Goal: Information Seeking & Learning: Learn about a topic

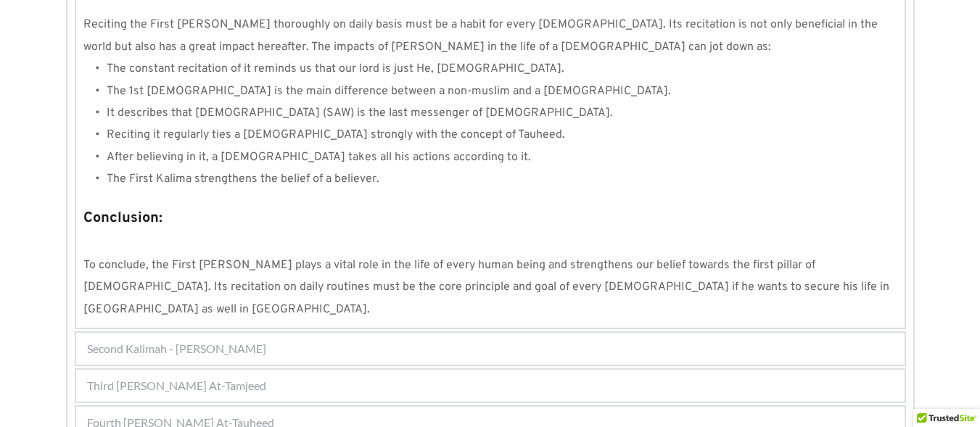
scroll to position [1438, 0]
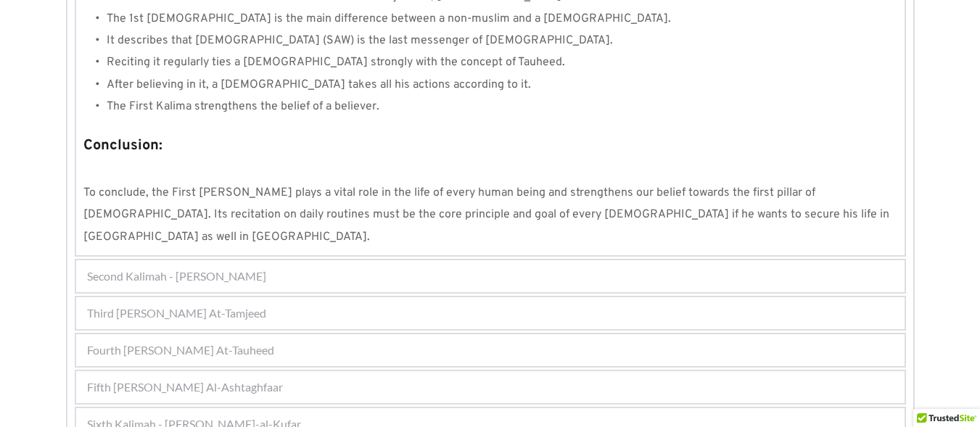
click at [344, 408] on div "Sixth Kalimah - [PERSON_NAME]-al-Kufar" at bounding box center [490, 424] width 828 height 32
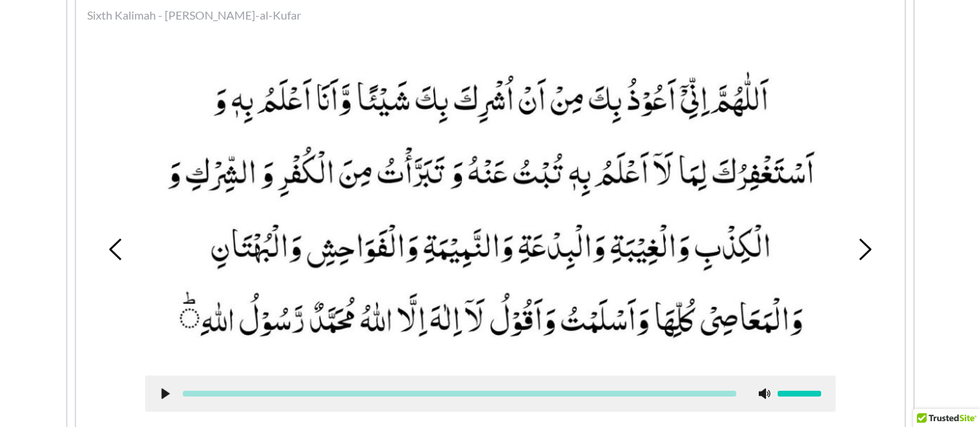
scroll to position [537, 0]
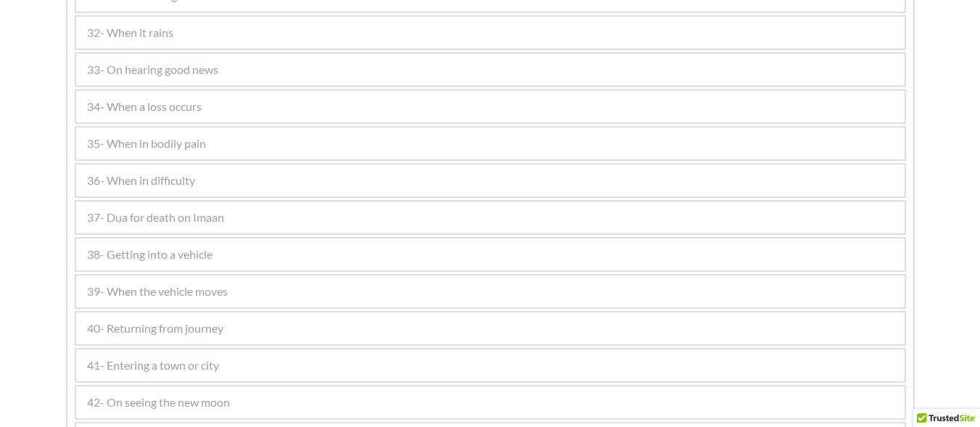
scroll to position [2030, 0]
click at [226, 262] on div "40- Returning from journey" at bounding box center [490, 256] width 828 height 32
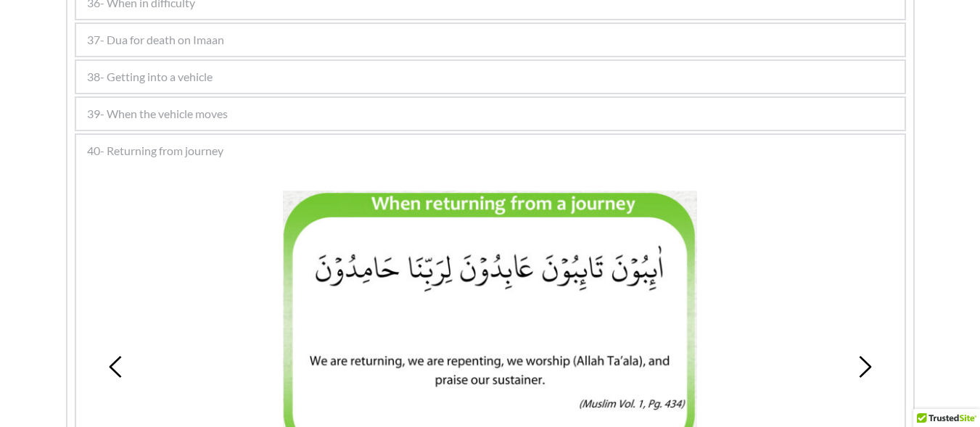
scroll to position [1556, 0]
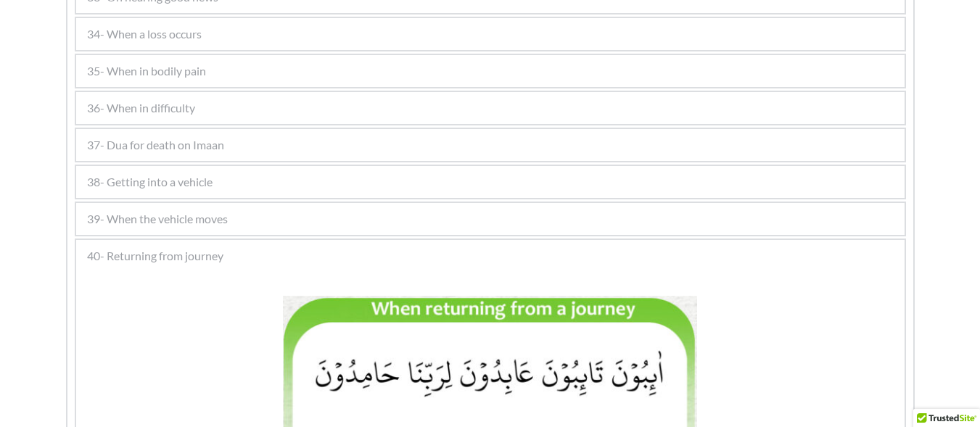
click at [201, 220] on span "39- When the vehicle moves" at bounding box center [157, 218] width 141 height 17
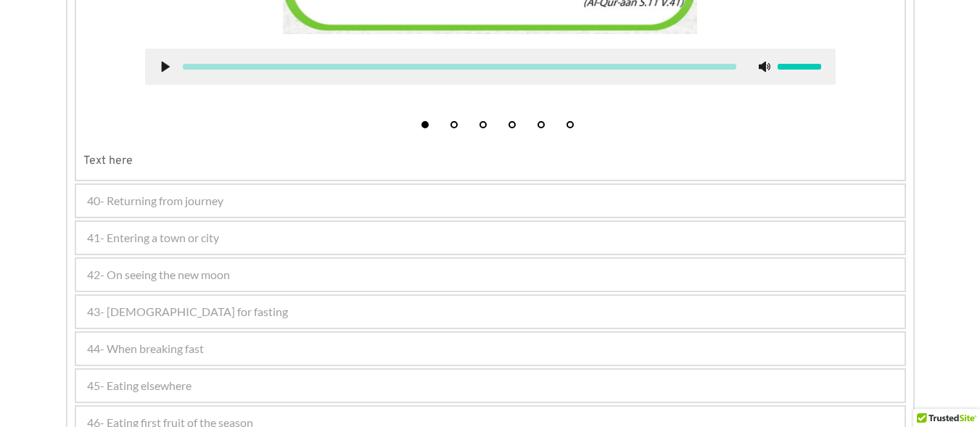
scroll to position [2136, 0]
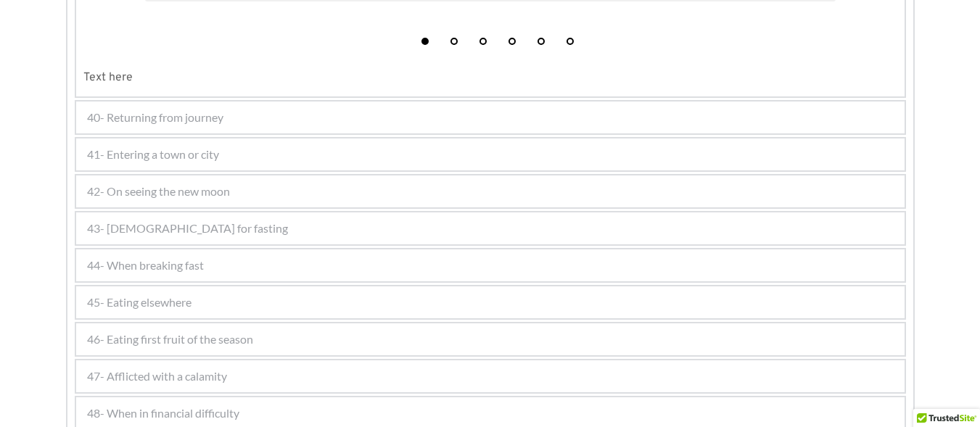
click at [275, 152] on div "41- Entering a town or city" at bounding box center [490, 154] width 828 height 32
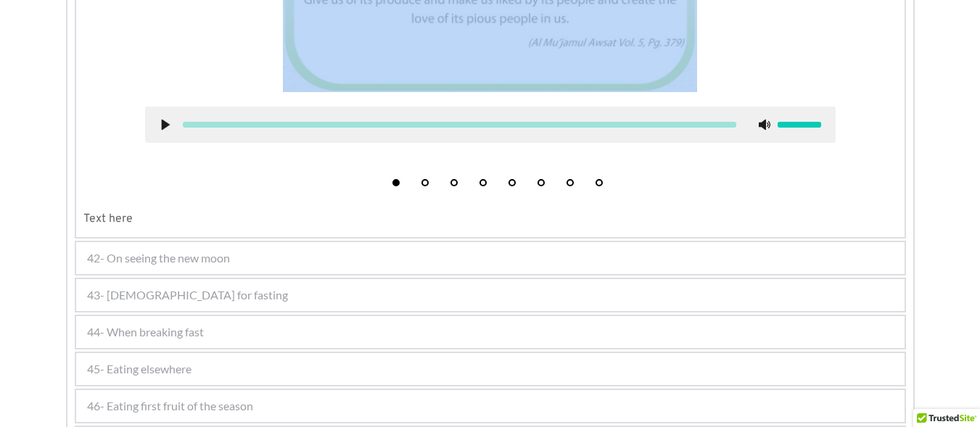
scroll to position [2557, 0]
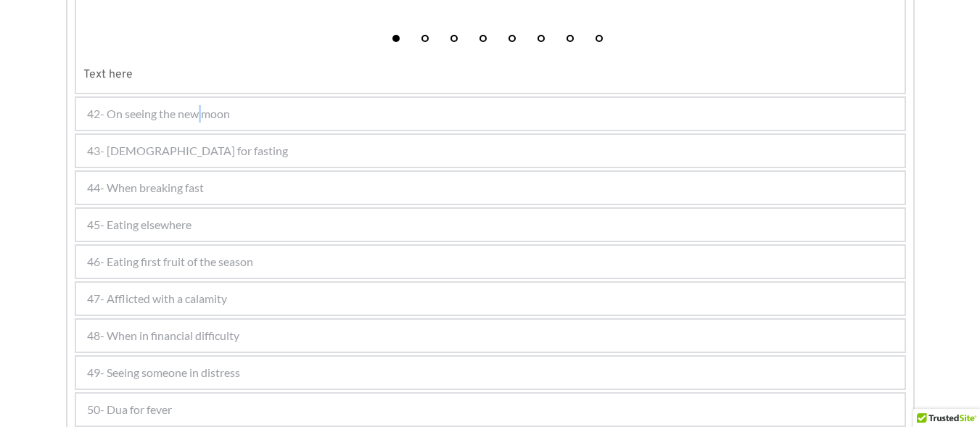
click at [204, 121] on span "42- On seeing the new moon" at bounding box center [158, 113] width 143 height 17
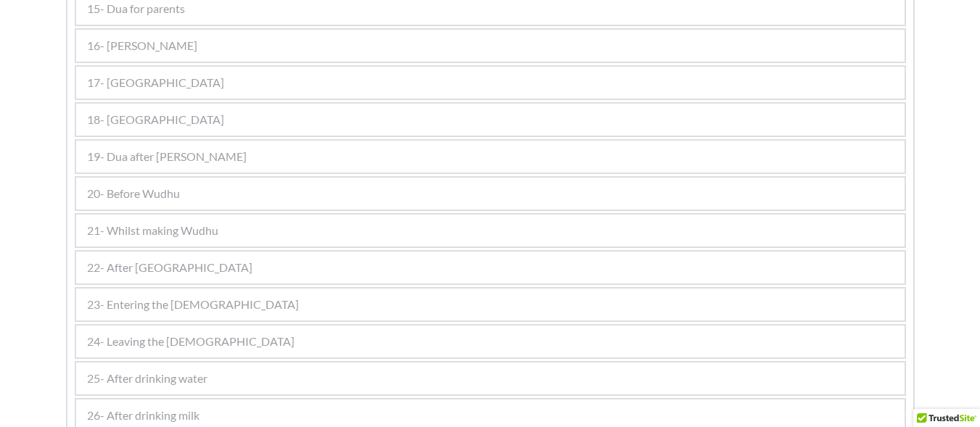
scroll to position [853, 0]
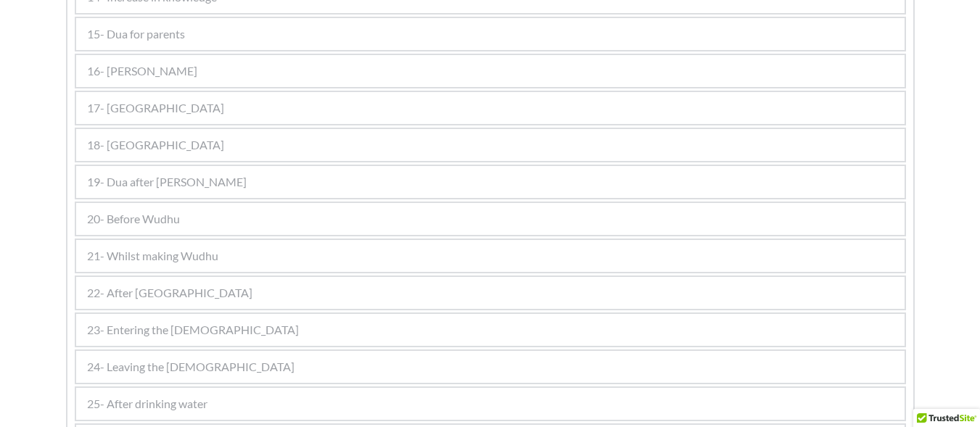
click at [432, 120] on div "17- [GEOGRAPHIC_DATA]" at bounding box center [490, 108] width 828 height 32
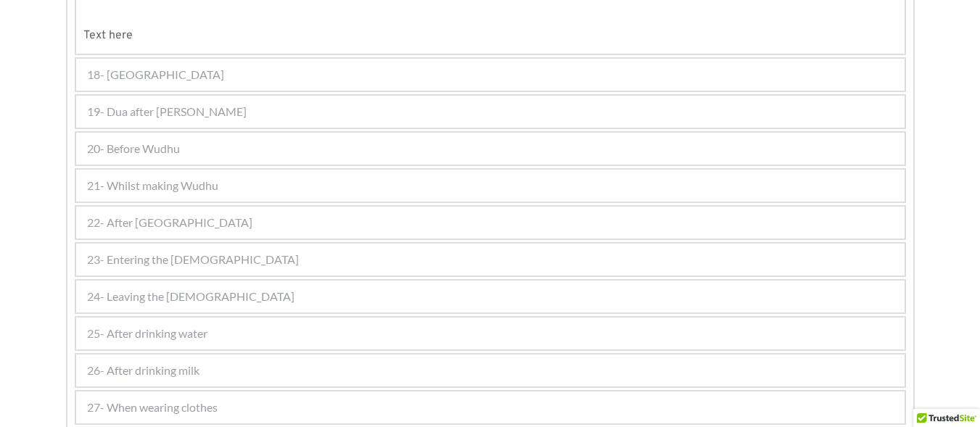
scroll to position [2376, 0]
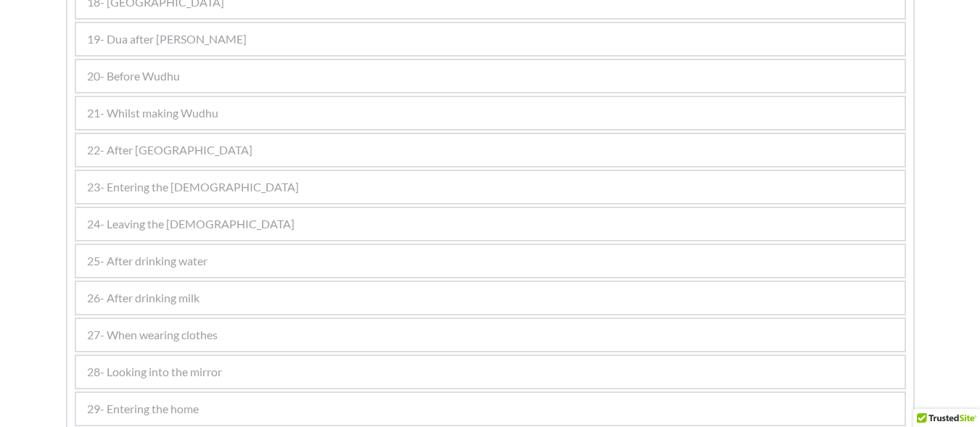
click at [341, 85] on div "20- Before Wudhu" at bounding box center [490, 76] width 828 height 32
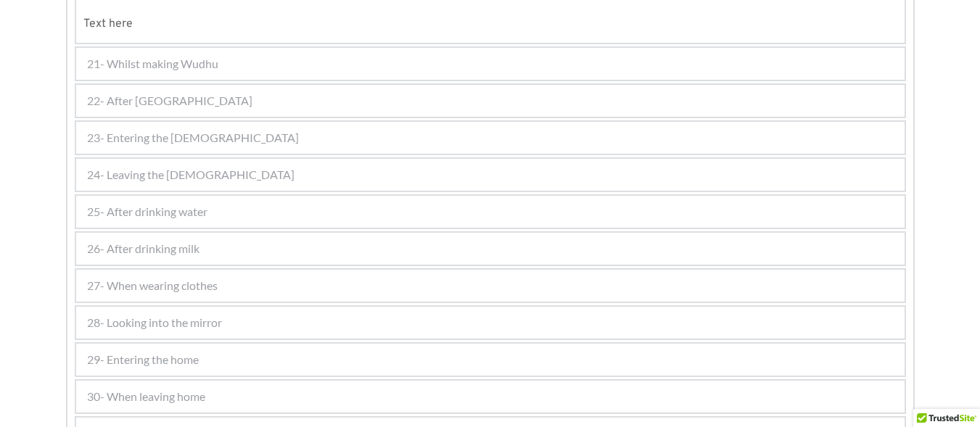
scroll to position [996, 0]
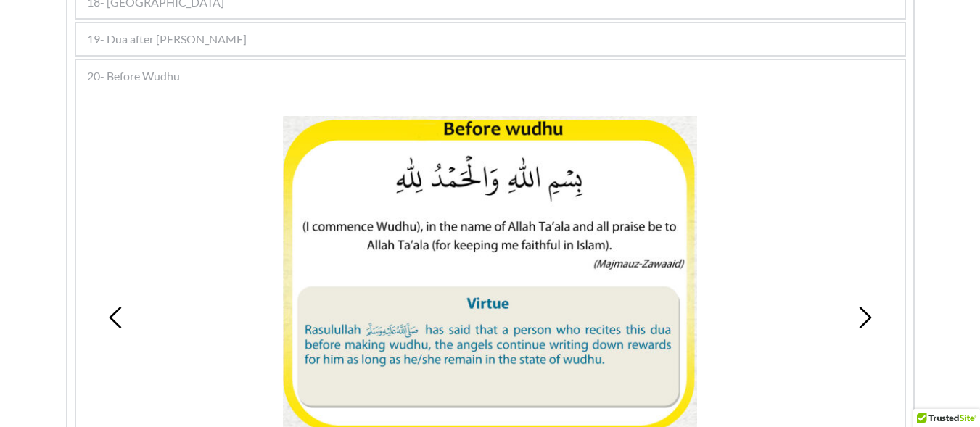
click at [187, 36] on span "19- Dua after [PERSON_NAME]" at bounding box center [167, 38] width 160 height 17
